Goal: Task Accomplishment & Management: Manage account settings

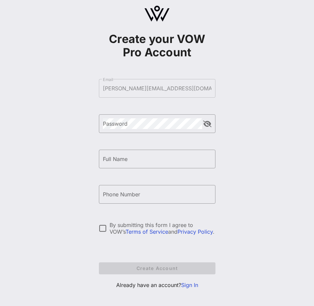
scroll to position [17, 0]
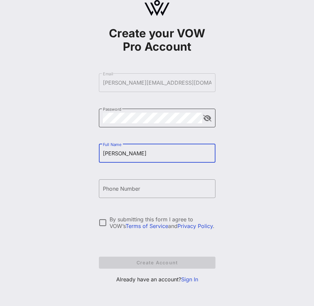
type input "[PERSON_NAME]"
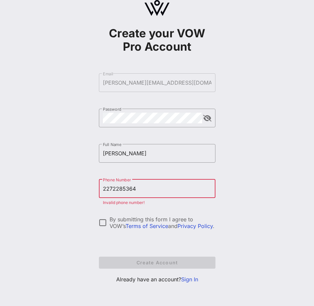
click at [115, 128] on div "By submitting this form I agree to VOW’s Terms of Service and Privacy Policy ." at bounding box center [163, 222] width 106 height 13
click at [186, 128] on input "2272285364" at bounding box center [157, 188] width 109 height 11
click at [207, 128] on div "Create your VOW Pro Account ​ Email [PERSON_NAME][EMAIL_ADDRESS][DOMAIN_NAME] ​…" at bounding box center [157, 144] width 314 height 323
click at [104, 128] on input "2272285364" at bounding box center [157, 188] width 109 height 11
drag, startPoint x: 140, startPoint y: 188, endPoint x: 55, endPoint y: 182, distance: 85.5
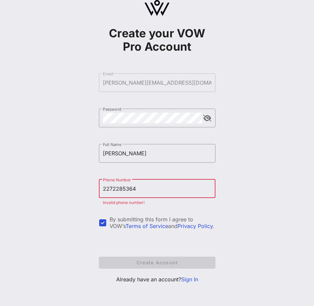
click at [55, 128] on div "Create your VOW Pro Account ​ Email [PERSON_NAME][EMAIL_ADDRESS][DOMAIN_NAME] ​…" at bounding box center [157, 144] width 314 height 323
click at [139, 128] on input "[PERSON_NAME]" at bounding box center [157, 153] width 109 height 11
drag, startPoint x: 143, startPoint y: 189, endPoint x: 57, endPoint y: 187, distance: 86.0
click at [57, 128] on div "Create your VOW Pro Account ​ Email [PERSON_NAME][EMAIL_ADDRESS][DOMAIN_NAME] ​…" at bounding box center [157, 144] width 314 height 323
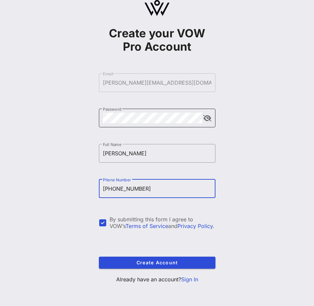
click at [207, 117] on button "append icon" at bounding box center [207, 118] width 8 height 7
type input "[PHONE_NUMBER]"
click at [207, 117] on div "​ Password" at bounding box center [157, 118] width 117 height 19
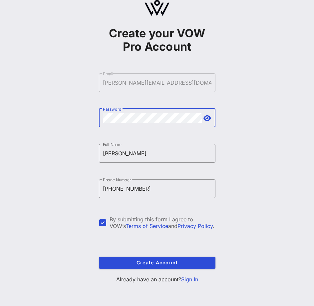
drag, startPoint x: 211, startPoint y: 122, endPoint x: 207, endPoint y: 121, distance: 3.7
click at [207, 122] on div at bounding box center [208, 118] width 8 height 8
click at [206, 121] on button "append icon" at bounding box center [208, 118] width 8 height 7
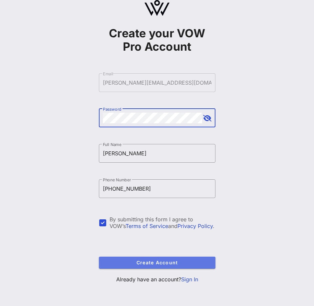
click at [193, 128] on span "Create Account" at bounding box center [157, 263] width 106 height 6
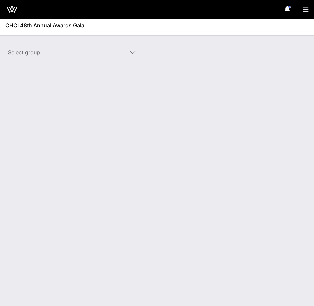
type input "[US_STATE] Life Insurance ([US_STATE] Life Insurance) [[PERSON_NAME], [PERSON_N…"
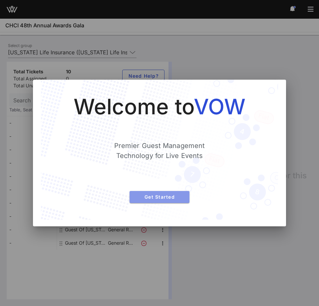
click at [162, 128] on button "Get Started" at bounding box center [160, 197] width 60 height 12
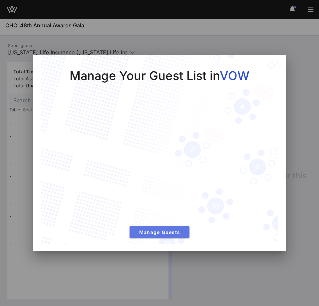
click at [156, 128] on button "Manage Guests" at bounding box center [160, 232] width 60 height 12
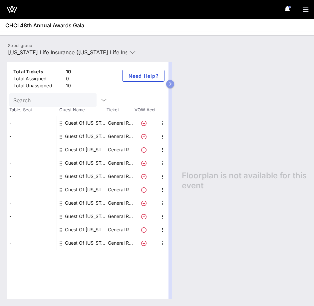
click at [171, 83] on icon "button" at bounding box center [170, 84] width 3 height 4
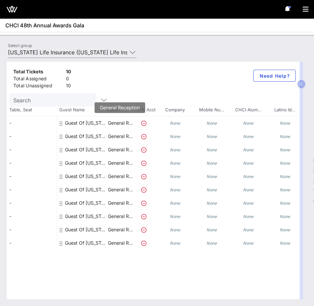
click at [119, 124] on p "General R…" at bounding box center [120, 122] width 27 height 13
click at [75, 124] on div "Guest Of [US_STATE] Life Insurance" at bounding box center [86, 122] width 42 height 13
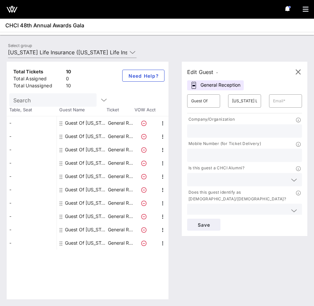
click at [207, 128] on input "text" at bounding box center [244, 131] width 107 height 9
click at [207, 128] on div at bounding box center [244, 210] width 107 height 13
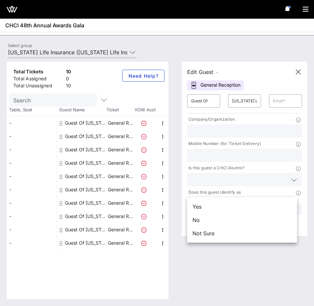
click at [207, 128] on div "Does this guest identify as [DEMOGRAPHIC_DATA]/[DEMOGRAPHIC_DATA]?" at bounding box center [244, 203] width 123 height 31
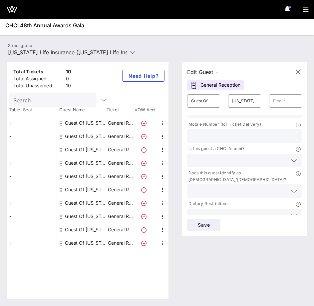
scroll to position [22, 0]
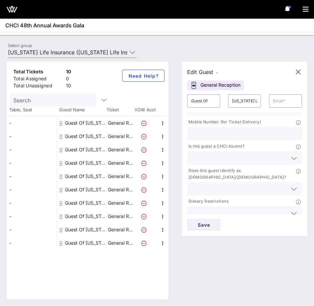
click at [207, 128] on div at bounding box center [244, 212] width 115 height 13
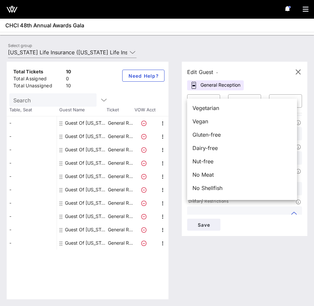
click at [207, 128] on div "Dietary Restrictions" at bounding box center [244, 209] width 123 height 24
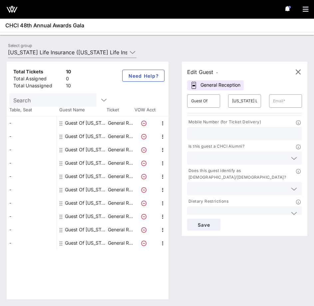
scroll to position [0, 0]
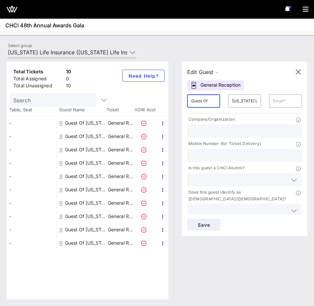
drag, startPoint x: 187, startPoint y: 99, endPoint x: 158, endPoint y: 100, distance: 29.0
click at [159, 100] on div "Total Tickets 10 Total Assigned 0 Total Unassigned 10 Need Help? Search Table, …" at bounding box center [157, 181] width 301 height 238
type input "G"
click at [197, 105] on input "text" at bounding box center [203, 101] width 25 height 11
paste input "[PERSON_NAME]"
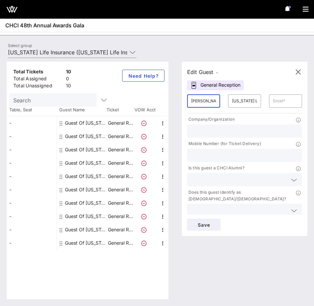
type input "[PERSON_NAME]"
click at [207, 103] on input "[US_STATE] Life Insurance" at bounding box center [244, 101] width 25 height 11
paste input "[PERSON_NAME]"
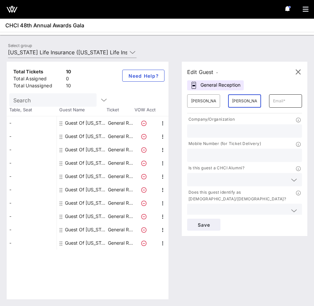
type input "[PERSON_NAME]"
click at [207, 104] on input "text" at bounding box center [285, 101] width 25 height 11
click at [207, 101] on input "text" at bounding box center [285, 101] width 25 height 11
paste input "[PERSON_NAME][EMAIL_ADDRESS][DOMAIN_NAME]"
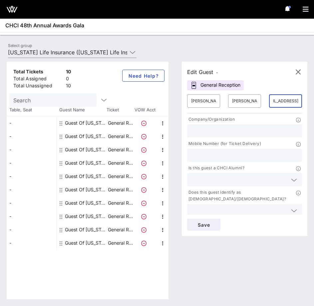
type input "[PERSON_NAME][EMAIL_ADDRESS][DOMAIN_NAME]"
click at [207, 128] on input "text" at bounding box center [244, 131] width 107 height 9
type input "[US_STATE] Life"
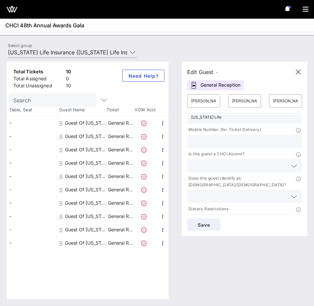
scroll to position [22, 0]
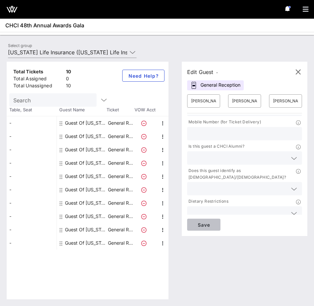
click at [200, 128] on span "Save" at bounding box center [204, 225] width 23 height 6
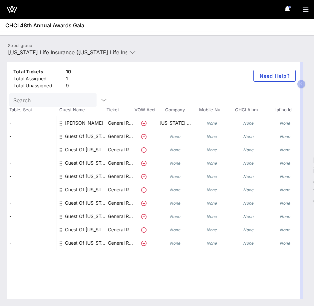
click at [81, 128] on div "Guest Of [US_STATE] Life Insurance" at bounding box center [86, 136] width 42 height 13
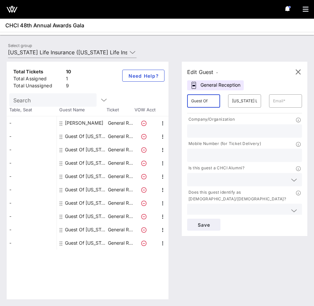
drag, startPoint x: 170, startPoint y: 102, endPoint x: 148, endPoint y: 101, distance: 22.1
click at [150, 101] on div "Total Tickets 10 Total Assigned 1 Total Unassigned 9 Need Help? Search Table, S…" at bounding box center [157, 181] width 301 height 238
type input "[PERSON_NAME]"
click at [207, 103] on input "text" at bounding box center [285, 101] width 25 height 11
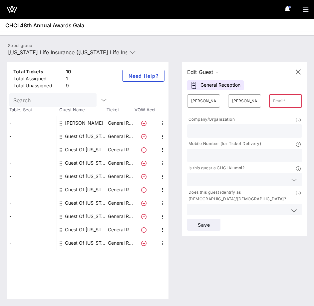
paste input "[EMAIL_ADDRESS][DOMAIN_NAME]"
type input "[EMAIL_ADDRESS][DOMAIN_NAME]"
click at [207, 128] on input "text" at bounding box center [244, 131] width 107 height 9
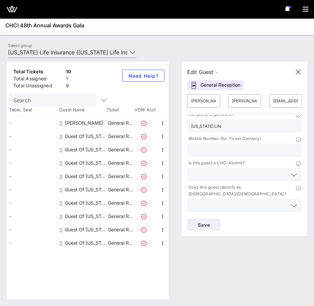
scroll to position [0, 0]
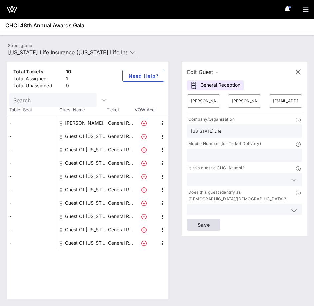
type input "[US_STATE] Life"
click at [207, 128] on span "Save" at bounding box center [204, 225] width 23 height 6
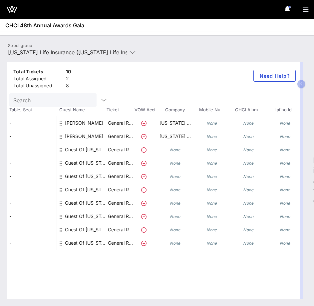
click at [78, 128] on div "Guest Of [US_STATE] Life Insurance" at bounding box center [86, 149] width 42 height 13
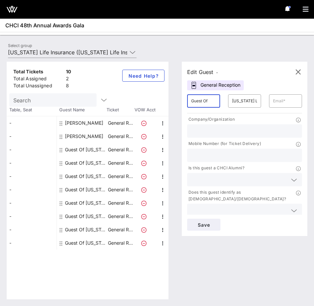
drag, startPoint x: 210, startPoint y: 103, endPoint x: 166, endPoint y: 103, distance: 43.3
click at [165, 101] on div "Total Tickets 10 Total Assigned 2 Total Unassigned 8 Need Help? Search Table, S…" at bounding box center [157, 181] width 301 height 238
type input "[PERSON_NAME]"
type input "Brown"
type input "1"
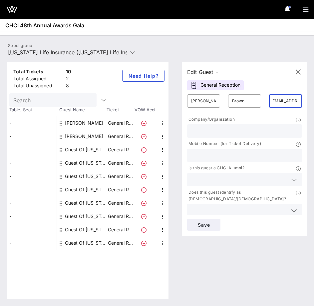
scroll to position [0, 38]
type input "[PERSON_NAME][EMAIL_ADDRESS][DOMAIN_NAME]"
click at [207, 128] on input "text" at bounding box center [244, 131] width 107 height 9
type input "[US_STATE] Life"
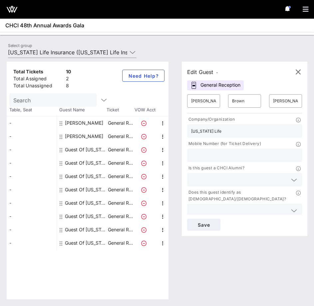
click at [207, 128] on div at bounding box center [244, 210] width 107 height 13
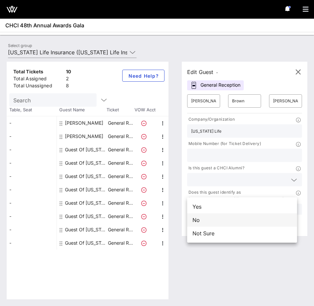
click at [207, 128] on div "No" at bounding box center [242, 219] width 110 height 13
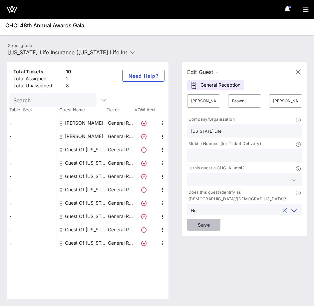
click at [202, 128] on span "Save" at bounding box center [204, 225] width 23 height 6
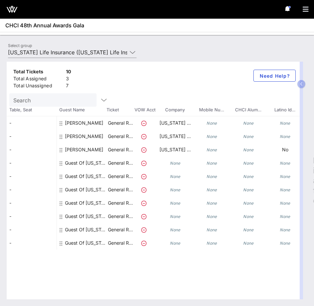
click at [74, 128] on div "Guest Of [US_STATE] Life Insurance" at bounding box center [86, 162] width 42 height 13
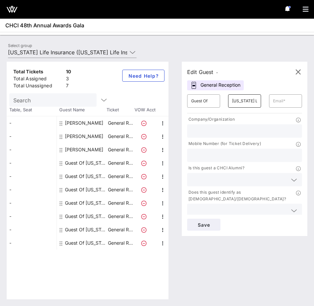
click at [207, 102] on input "[US_STATE] Life Insurance" at bounding box center [244, 101] width 25 height 11
click at [207, 103] on input "[US_STATE] Life Insurance" at bounding box center [244, 101] width 25 height 11
paste input "[PERSON_NAME]"
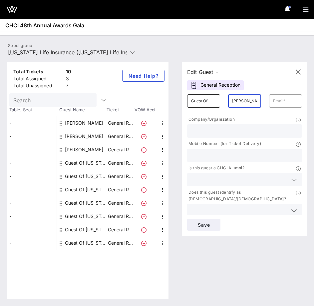
drag, startPoint x: 235, startPoint y: 101, endPoint x: 217, endPoint y: 101, distance: 18.3
click at [207, 101] on div "​ Guest Of ​ [PERSON_NAME] ​" at bounding box center [244, 100] width 123 height 21
type input "Languidey"
drag, startPoint x: 213, startPoint y: 102, endPoint x: 166, endPoint y: 102, distance: 47.0
click at [166, 102] on div "Total Tickets 10 Total Assigned 3 Total Unassigned 7 Need Help? Search Table, S…" at bounding box center [157, 181] width 301 height 238
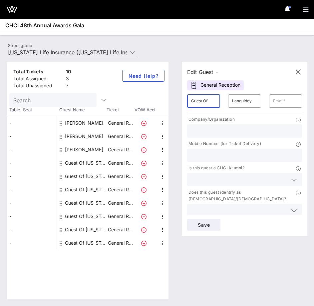
paste input "[PERSON_NAME]"
type input "[PERSON_NAME]"
click at [207, 100] on input "Languidey" at bounding box center [244, 101] width 25 height 11
type input "Languidey"
click at [207, 104] on input "text" at bounding box center [285, 101] width 25 height 11
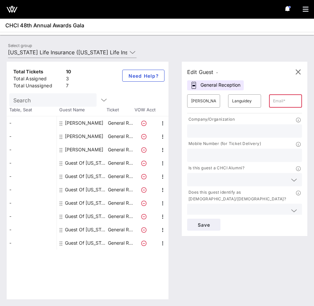
click at [207, 101] on input "text" at bounding box center [285, 101] width 25 height 11
paste input "[EMAIL_ADDRESS][DOMAIN_NAME]"
drag, startPoint x: 285, startPoint y: 100, endPoint x: 250, endPoint y: 99, distance: 35.4
click at [207, 99] on div "​ [PERSON_NAME] ​ [EMAIL_ADDRESS][DOMAIN_NAME]" at bounding box center [244, 100] width 123 height 21
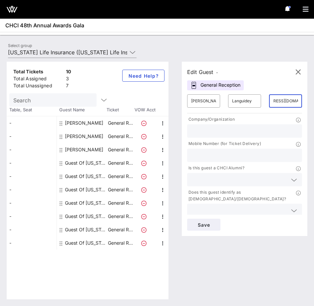
scroll to position [0, 0]
drag, startPoint x: 288, startPoint y: 101, endPoint x: 251, endPoint y: 101, distance: 36.7
click at [207, 101] on div "​ [PERSON_NAME] ​ [EMAIL_ADDRESS][DOMAIN_NAME]" at bounding box center [244, 100] width 123 height 21
click at [207, 103] on input "[EMAIL_ADDRESS][DOMAIN_NAME]" at bounding box center [285, 101] width 25 height 11
type input "[EMAIL_ADDRESS][DOMAIN_NAME]"
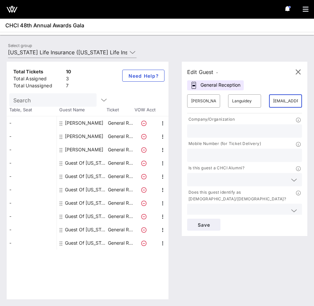
click at [207, 126] on div at bounding box center [244, 130] width 107 height 13
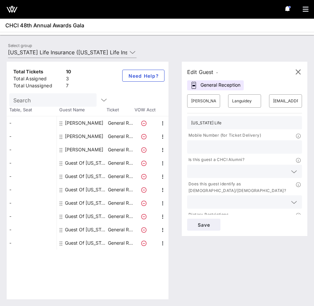
scroll to position [22, 0]
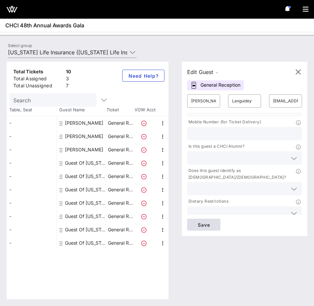
type input "[US_STATE] Life"
click at [207, 128] on span "Save" at bounding box center [204, 225] width 23 height 6
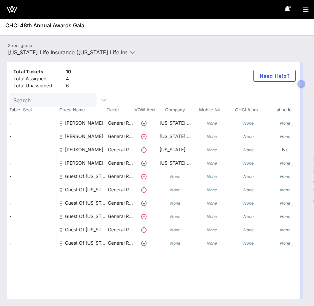
click at [79, 128] on div "Guest Of [US_STATE] Life Insurance" at bounding box center [86, 176] width 42 height 13
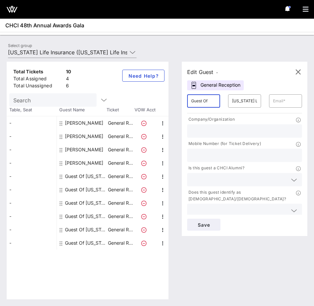
drag, startPoint x: 191, startPoint y: 103, endPoint x: 170, endPoint y: 104, distance: 20.7
click at [170, 104] on div "Total Tickets 10 Total Assigned 4 Total Unassigned 6 Need Help? Search Table, S…" at bounding box center [157, 181] width 301 height 238
paste input "[PERSON_NAME]"
drag, startPoint x: 200, startPoint y: 100, endPoint x: 254, endPoint y: 99, distance: 53.7
click at [207, 99] on div "​ [PERSON_NAME] ​ [US_STATE] Life Insurance ​" at bounding box center [244, 100] width 123 height 21
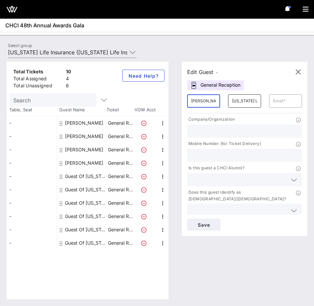
type input "[PERSON_NAME]"
click at [207, 100] on input "[US_STATE] Life Insurance" at bounding box center [244, 101] width 25 height 11
paste input "[PERSON_NAME]"
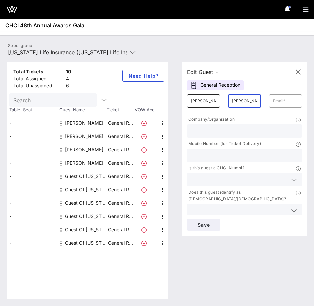
type input "[PERSON_NAME]"
click at [207, 103] on div "​ [PERSON_NAME]" at bounding box center [203, 100] width 33 height 13
type input "[PERSON_NAME]"
click at [207, 100] on input "text" at bounding box center [285, 101] width 25 height 11
paste input "[EMAIL_ADDRESS][DOMAIN_NAME]"
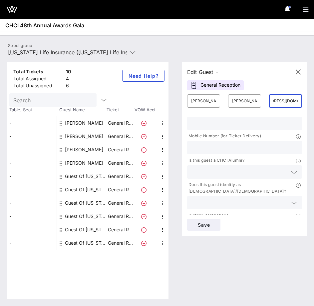
scroll to position [0, 0]
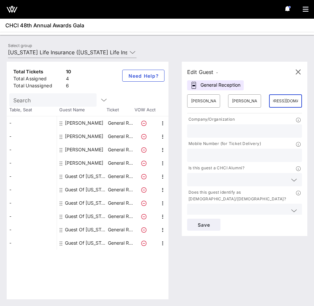
type input "[EMAIL_ADDRESS][DOMAIN_NAME]"
click at [207, 128] on input "text" at bounding box center [244, 131] width 107 height 9
type input "[US_STATE] Life"
click at [207, 128] on button "Save" at bounding box center [203, 225] width 33 height 12
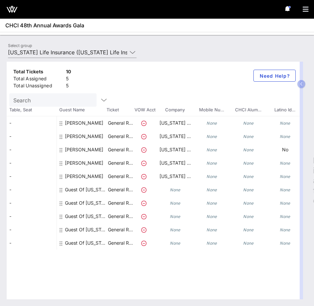
click at [81, 128] on div "Guest Of [US_STATE] Life Insurance" at bounding box center [86, 189] width 42 height 13
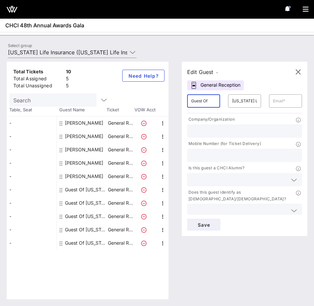
drag, startPoint x: 163, startPoint y: 97, endPoint x: 149, endPoint y: 97, distance: 13.3
click at [149, 97] on div "Total Tickets 10 Total Assigned 5 Total Unassigned 5 Need Help? Search Table, S…" at bounding box center [157, 181] width 301 height 238
click at [189, 99] on div "​ Guest Of" at bounding box center [203, 100] width 33 height 13
click at [207, 101] on div "​ Guest Of" at bounding box center [203, 100] width 41 height 21
drag, startPoint x: 216, startPoint y: 101, endPoint x: 170, endPoint y: 101, distance: 46.7
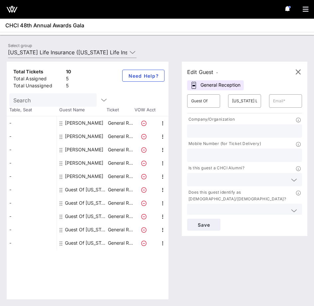
click at [170, 101] on div "Total Tickets 10 Total Assigned 5 Total Unassigned 5 Need Help? Search Table, S…" at bounding box center [157, 181] width 301 height 238
drag, startPoint x: 214, startPoint y: 101, endPoint x: 161, endPoint y: 99, distance: 53.7
click at [161, 99] on div "Total Tickets 10 Total Assigned 5 Total Unassigned 5 Need Help? Search Table, S…" at bounding box center [157, 181] width 301 height 238
paste input "[PERSON_NAME]"
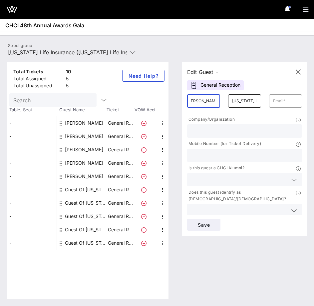
drag, startPoint x: 202, startPoint y: 100, endPoint x: 254, endPoint y: 101, distance: 52.0
click at [207, 101] on div "​ [PERSON_NAME][GEOGRAPHIC_DATA] ​ [US_STATE] Life Insurance ​" at bounding box center [244, 100] width 123 height 21
type input "[PERSON_NAME]"
click at [207, 103] on input "[US_STATE] Life Insurance" at bounding box center [244, 101] width 25 height 11
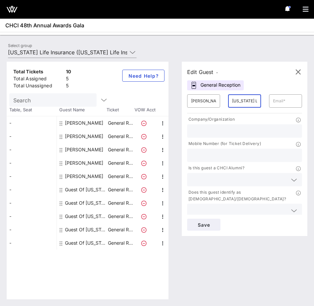
click at [207, 103] on input "[US_STATE] Life Insurance" at bounding box center [244, 101] width 25 height 11
paste input "[GEOGRAPHIC_DATA]"
type input "[GEOGRAPHIC_DATA]"
click at [207, 104] on input "[PERSON_NAME]" at bounding box center [203, 101] width 25 height 11
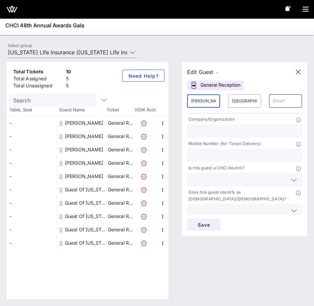
type input "[PERSON_NAME]"
click at [207, 100] on input "text" at bounding box center [285, 101] width 25 height 11
click at [207, 101] on input "text" at bounding box center [285, 101] width 25 height 11
paste input "[EMAIL_ADDRESS][DOMAIN_NAME]"
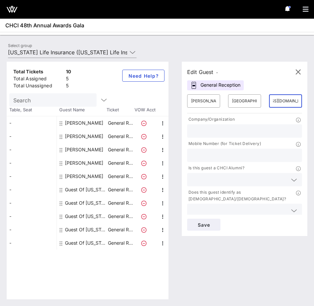
type input "[EMAIL_ADDRESS][DOMAIN_NAME]"
click at [207, 128] on input "text" at bounding box center [244, 131] width 107 height 9
type input "[US_STATE] Life"
click at [205, 128] on span "Save" at bounding box center [204, 225] width 23 height 6
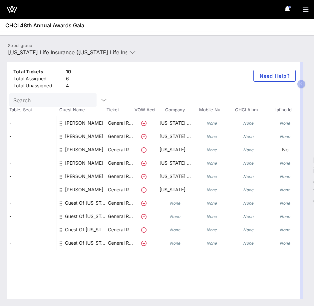
click at [79, 128] on div "Guest Of [US_STATE] Life Insurance" at bounding box center [86, 202] width 42 height 13
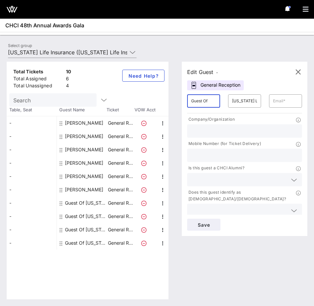
click at [158, 102] on div "Total Tickets 10 Total Assigned 6 Total Unassigned 4 Need Help? Search Table, S…" at bounding box center [157, 181] width 301 height 238
paste input "[PERSON_NAME]"
drag, startPoint x: 201, startPoint y: 100, endPoint x: 240, endPoint y: 100, distance: 38.7
click at [207, 100] on div "​ [PERSON_NAME] ​ [US_STATE] Life Insurance ​" at bounding box center [244, 100] width 123 height 21
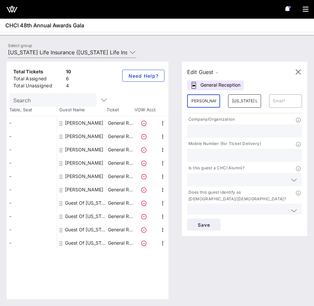
scroll to position [0, 0]
type input "[PERSON_NAME]"
click at [207, 103] on input "[US_STATE] Life Insurance" at bounding box center [244, 101] width 25 height 11
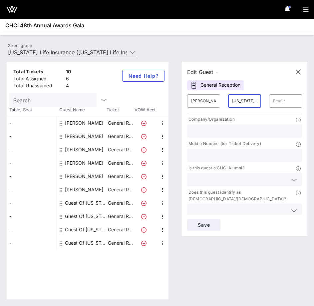
paste input "[GEOGRAPHIC_DATA]"
click at [207, 103] on input "[GEOGRAPHIC_DATA]" at bounding box center [244, 101] width 25 height 11
type input "[GEOGRAPHIC_DATA]"
click at [207, 104] on input "text" at bounding box center [285, 101] width 25 height 11
paste input "[EMAIL_ADDRESS][DOMAIN_NAME]"
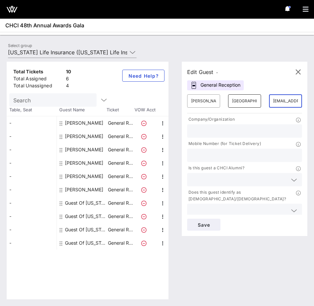
drag, startPoint x: 294, startPoint y: 102, endPoint x: 261, endPoint y: 102, distance: 32.7
click at [207, 102] on div "​ [PERSON_NAME] ​ Madrid ​ [EMAIL_ADDRESS][DOMAIN_NAME]" at bounding box center [244, 100] width 123 height 21
type input "[EMAIL_ADDRESS][DOMAIN_NAME]"
click at [207, 126] on div at bounding box center [244, 130] width 107 height 13
type input "[US_STATE] Life"
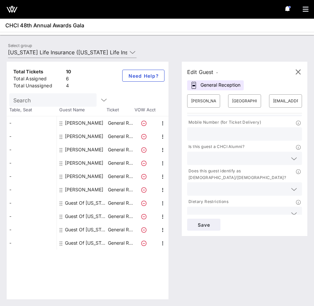
scroll to position [22, 0]
click at [207, 128] on span "Save" at bounding box center [204, 225] width 23 height 6
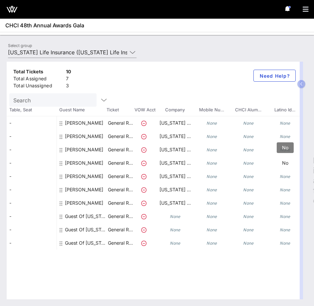
click at [207, 128] on p "No" at bounding box center [285, 162] width 37 height 13
click at [80, 128] on div "Guest Of [US_STATE] Life Insurance" at bounding box center [86, 216] width 42 height 13
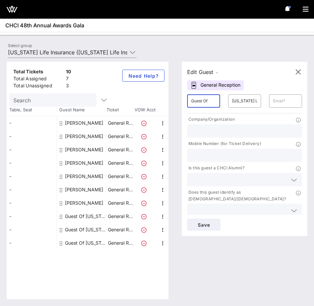
drag, startPoint x: 211, startPoint y: 98, endPoint x: 155, endPoint y: 97, distance: 55.7
click at [155, 97] on div "Total Tickets 10 Total Assigned 7 Total Unassigned 3 Need Help? Search Table, S…" at bounding box center [157, 181] width 301 height 238
paste input "[PERSON_NAME]"
drag, startPoint x: 200, startPoint y: 101, endPoint x: 226, endPoint y: 101, distance: 25.7
click at [207, 101] on div "​ [PERSON_NAME] ​ [US_STATE] Life Insurance ​" at bounding box center [244, 100] width 123 height 21
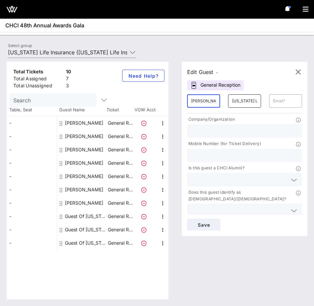
type input "[PERSON_NAME]"
click at [207, 100] on input "[US_STATE] Life Insurance" at bounding box center [244, 101] width 25 height 11
paste input "[PERSON_NAME]"
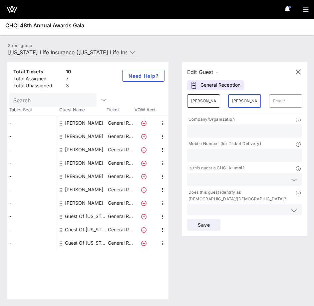
type input "[PERSON_NAME]"
click at [207, 103] on input "[PERSON_NAME]" at bounding box center [203, 101] width 25 height 11
click at [207, 106] on input "text" at bounding box center [285, 101] width 25 height 11
paste input "[EMAIL_ADDRESS][DOMAIN_NAME]"
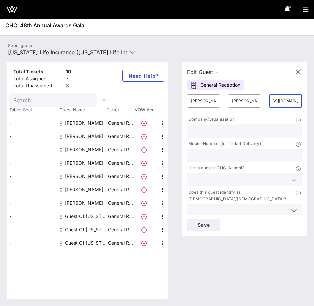
type input "[EMAIL_ADDRESS][DOMAIN_NAME]"
click at [207, 128] on input "text" at bounding box center [244, 131] width 107 height 9
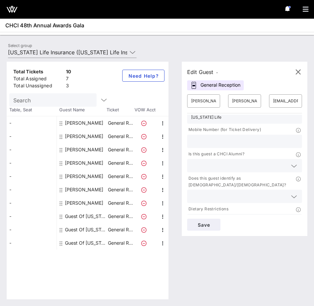
scroll to position [22, 0]
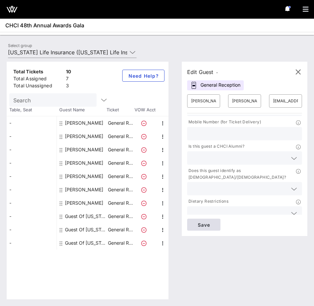
type input "[US_STATE] Life"
click at [207, 128] on span "Save" at bounding box center [204, 225] width 23 height 6
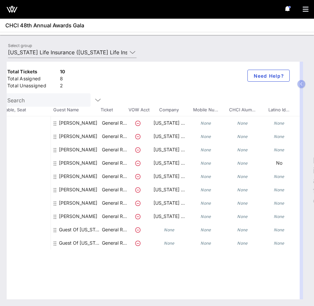
scroll to position [0, 0]
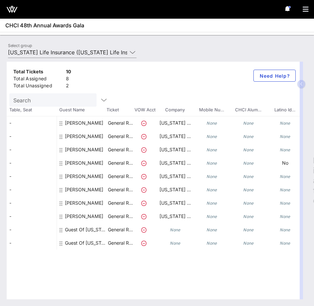
click at [207, 86] on button "button" at bounding box center [302, 84] width 8 height 8
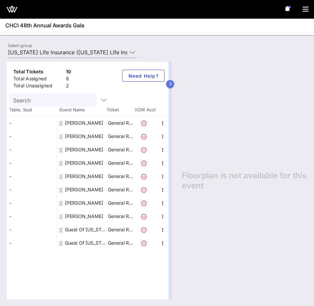
click at [169, 83] on icon "button" at bounding box center [170, 84] width 3 height 4
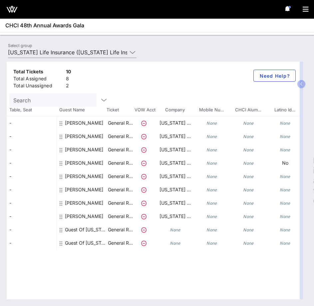
click at [207, 108] on span "Mobile Nu…" at bounding box center [211, 110] width 37 height 7
click at [76, 128] on div "[PERSON_NAME]" at bounding box center [84, 139] width 38 height 19
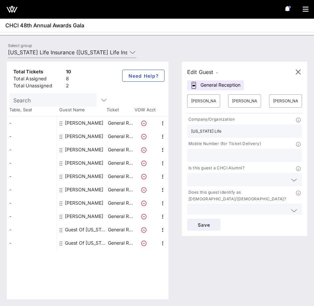
click at [73, 128] on div "[PERSON_NAME]" at bounding box center [84, 136] width 38 height 13
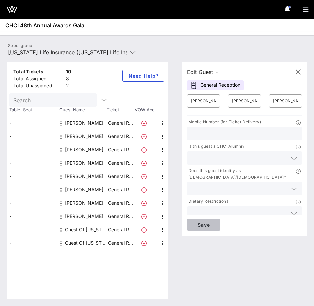
click at [204, 128] on button "Save" at bounding box center [203, 225] width 33 height 12
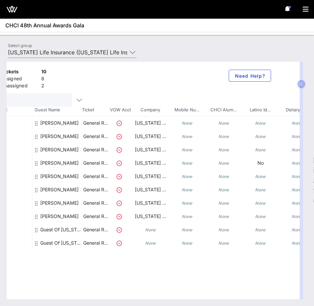
scroll to position [0, 0]
